Goal: Information Seeking & Learning: Understand process/instructions

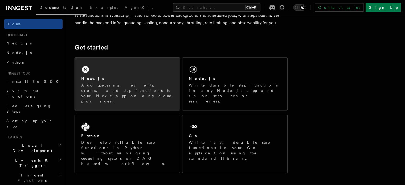
click at [153, 79] on div "Next.js" at bounding box center [127, 79] width 92 height 6
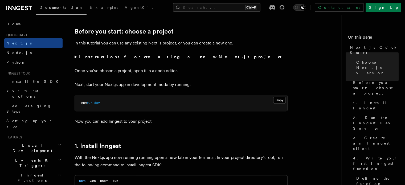
scroll to position [266, 0]
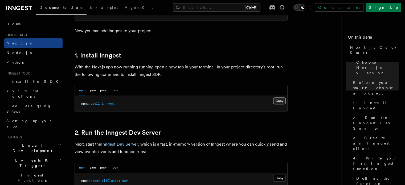
click at [283, 99] on button "Copy Copied" at bounding box center [279, 100] width 13 height 7
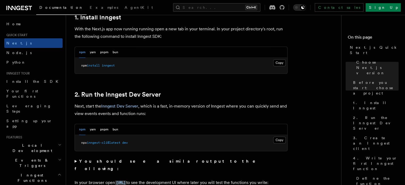
scroll to position [320, 0]
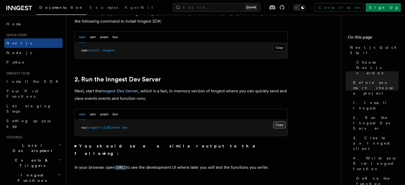
click at [283, 127] on button "Copy Copied" at bounding box center [279, 124] width 13 height 7
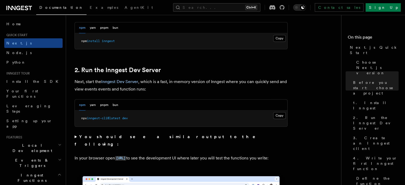
scroll to position [329, 0]
click at [276, 115] on button "Copy Copied" at bounding box center [279, 115] width 13 height 7
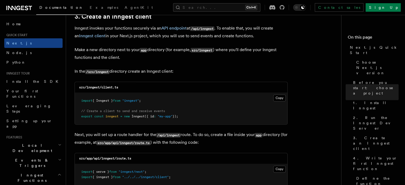
scroll to position [648, 0]
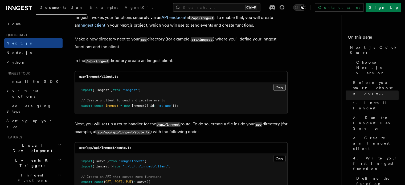
click at [279, 89] on button "Copy Copied" at bounding box center [279, 87] width 13 height 7
click at [278, 160] on button "Copy Copied" at bounding box center [279, 158] width 13 height 7
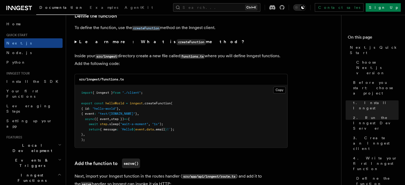
scroll to position [914, 0]
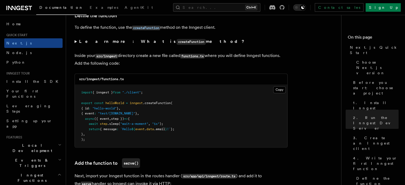
click at [107, 80] on code "src/inngest/functions.ts" at bounding box center [101, 79] width 45 height 4
click at [124, 80] on code "src/inngest/functions.ts" at bounding box center [101, 79] width 45 height 4
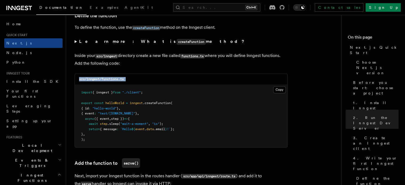
click at [124, 80] on code "src/inngest/functions.ts" at bounding box center [101, 79] width 45 height 4
click at [148, 83] on div "src/inngest/functions.ts" at bounding box center [181, 79] width 212 height 11
click at [149, 82] on div "src/inngest/functions.ts" at bounding box center [181, 79] width 212 height 11
click at [109, 80] on code "src/inngest/functions.ts" at bounding box center [101, 79] width 45 height 4
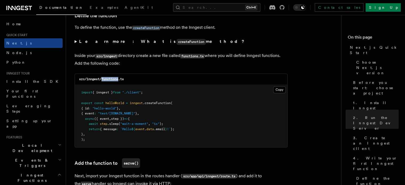
click at [109, 80] on code "src/inngest/functions.ts" at bounding box center [101, 79] width 45 height 4
click at [112, 80] on code "src/inngest/functions.ts" at bounding box center [101, 79] width 45 height 4
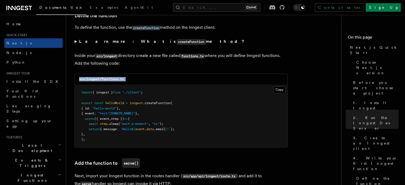
click at [112, 80] on code "src/inngest/functions.ts" at bounding box center [101, 79] width 45 height 4
click at [118, 86] on pre "import { inngest } from "./client" ; export const helloWorld = inngest .createF…" at bounding box center [181, 116] width 212 height 63
click at [113, 80] on code "src/inngest/functions.ts" at bounding box center [101, 79] width 45 height 4
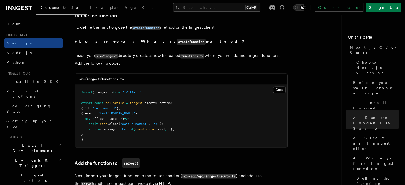
click at [113, 80] on code "src/inngest/functions.ts" at bounding box center [101, 79] width 45 height 4
copy code "functions"
click at [278, 91] on button "Copy Copied" at bounding box center [279, 89] width 13 height 7
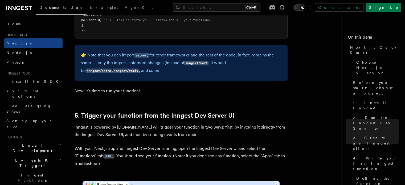
scroll to position [1154, 0]
